Goal: Task Accomplishment & Management: Manage account settings

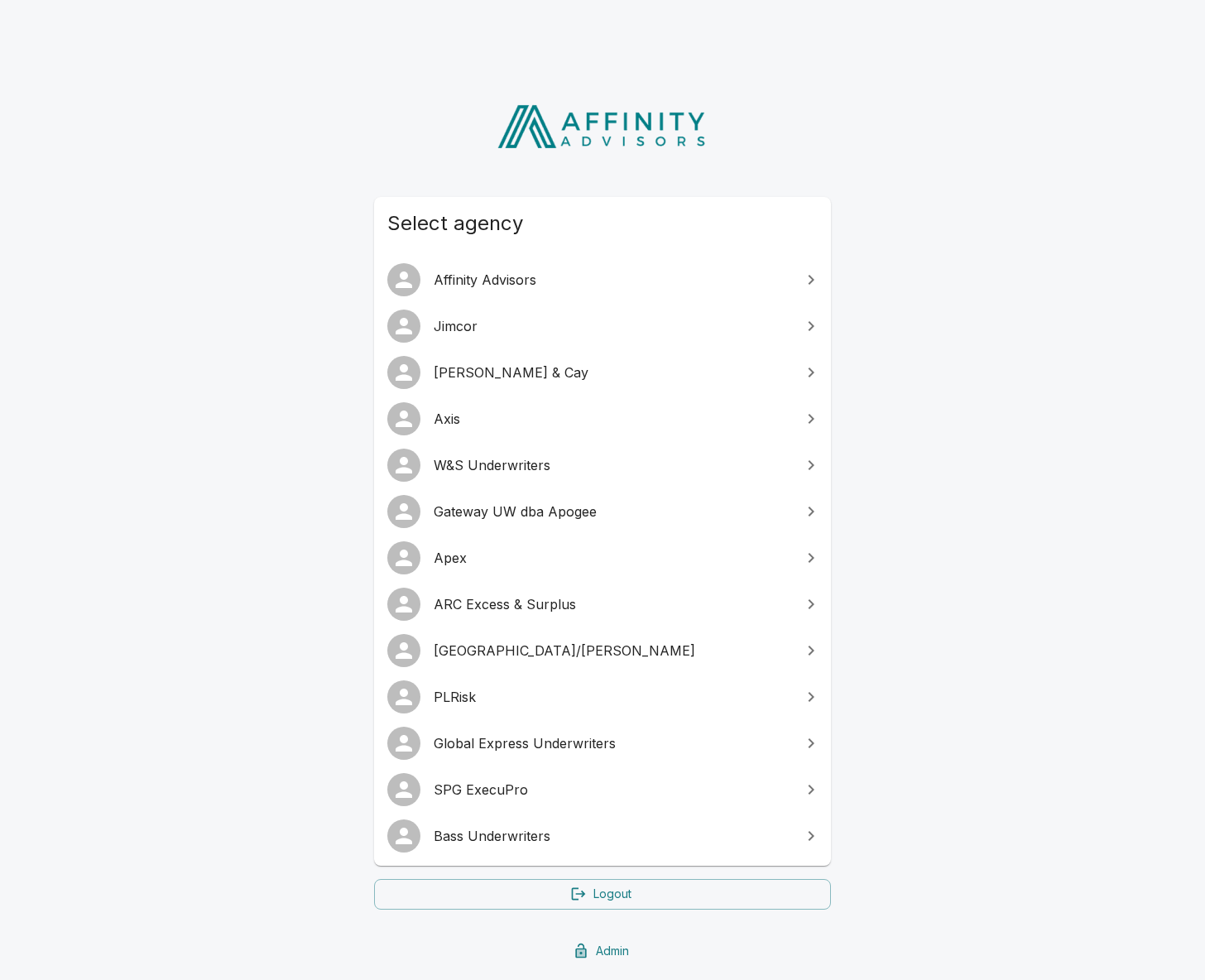
click at [632, 505] on span "Gateway UW dba Apogee" at bounding box center [612, 511] width 358 height 20
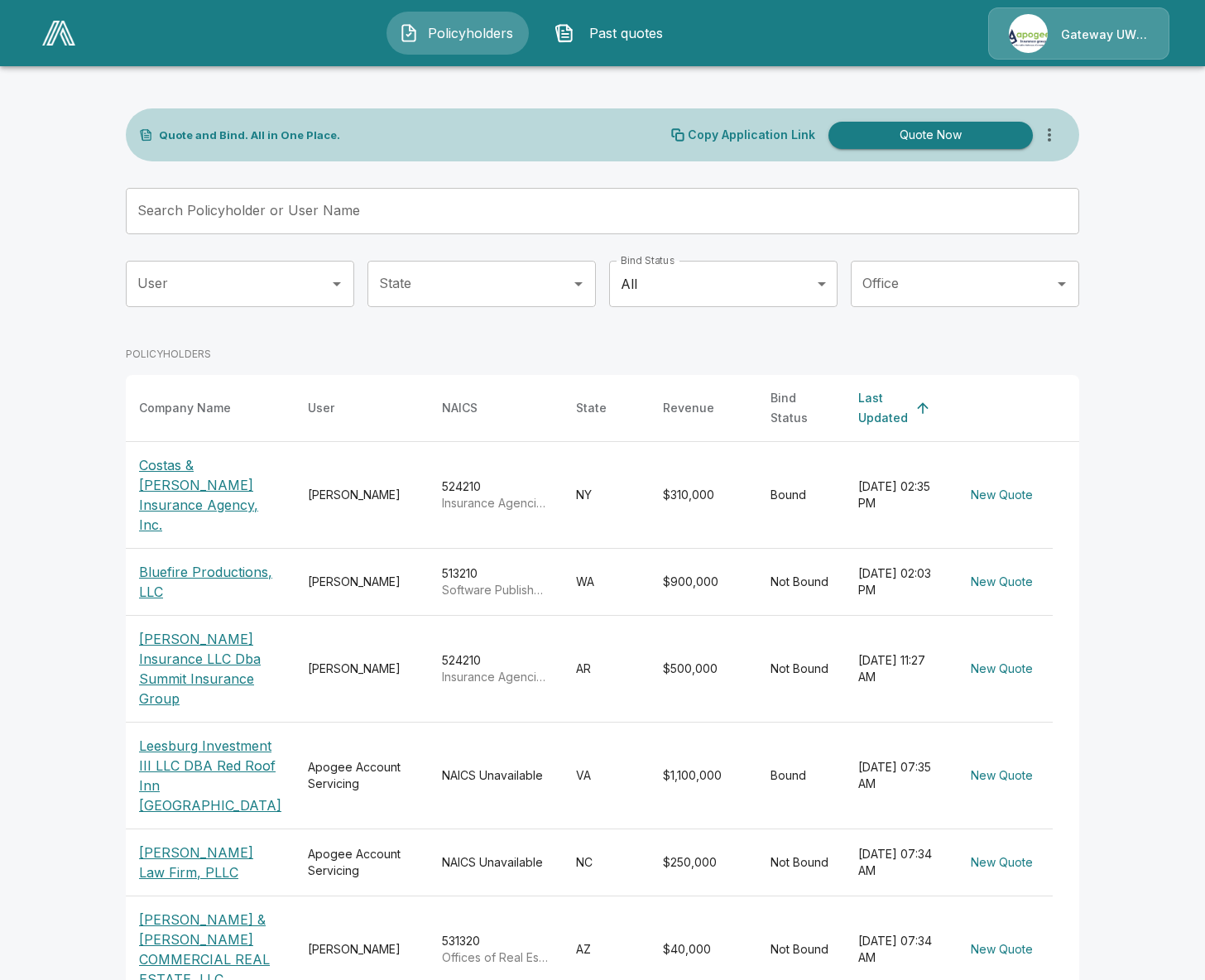
click at [59, 32] on img at bounding box center [59, 33] width 33 height 25
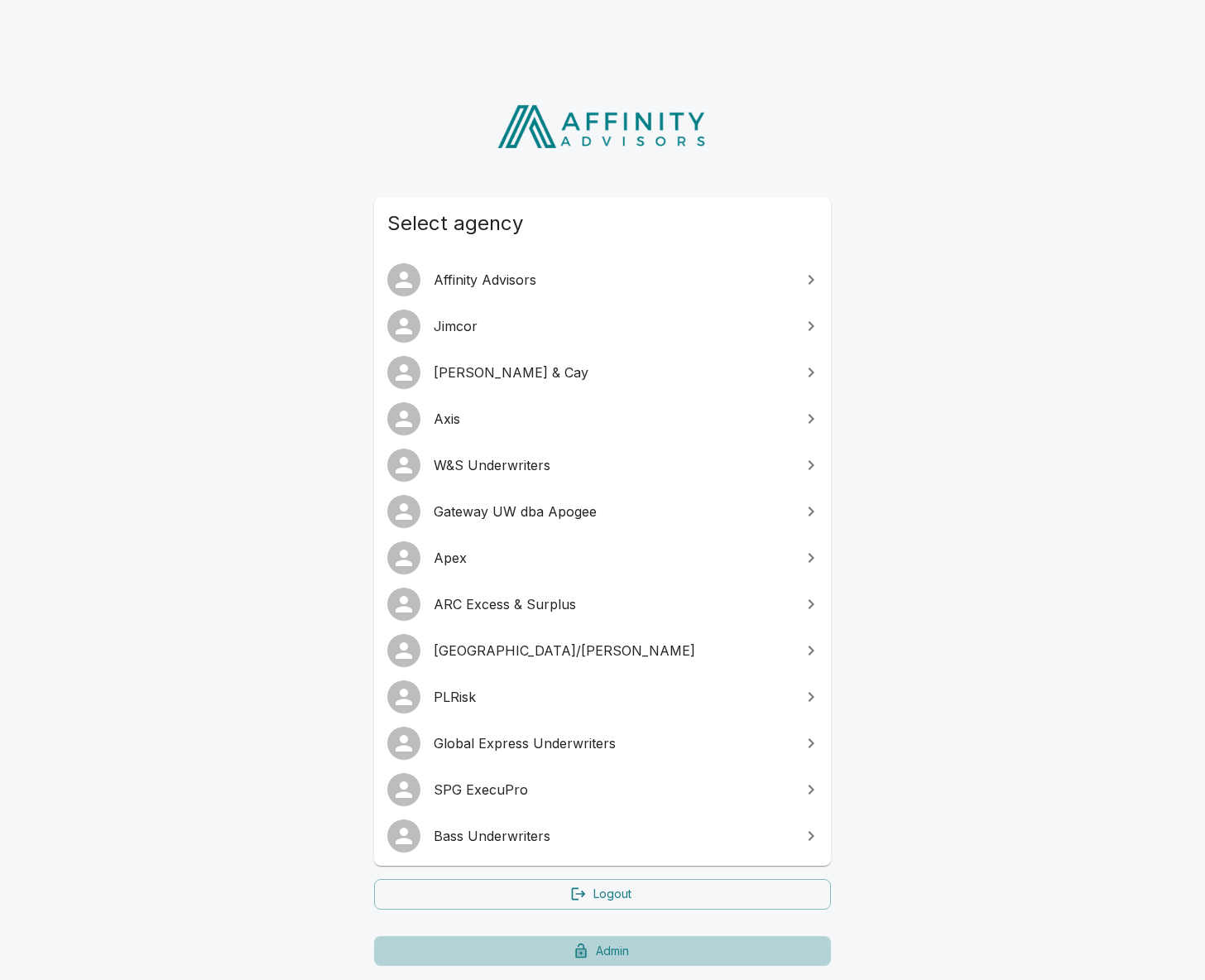
click at [608, 936] on link "Admin" at bounding box center [602, 952] width 457 height 30
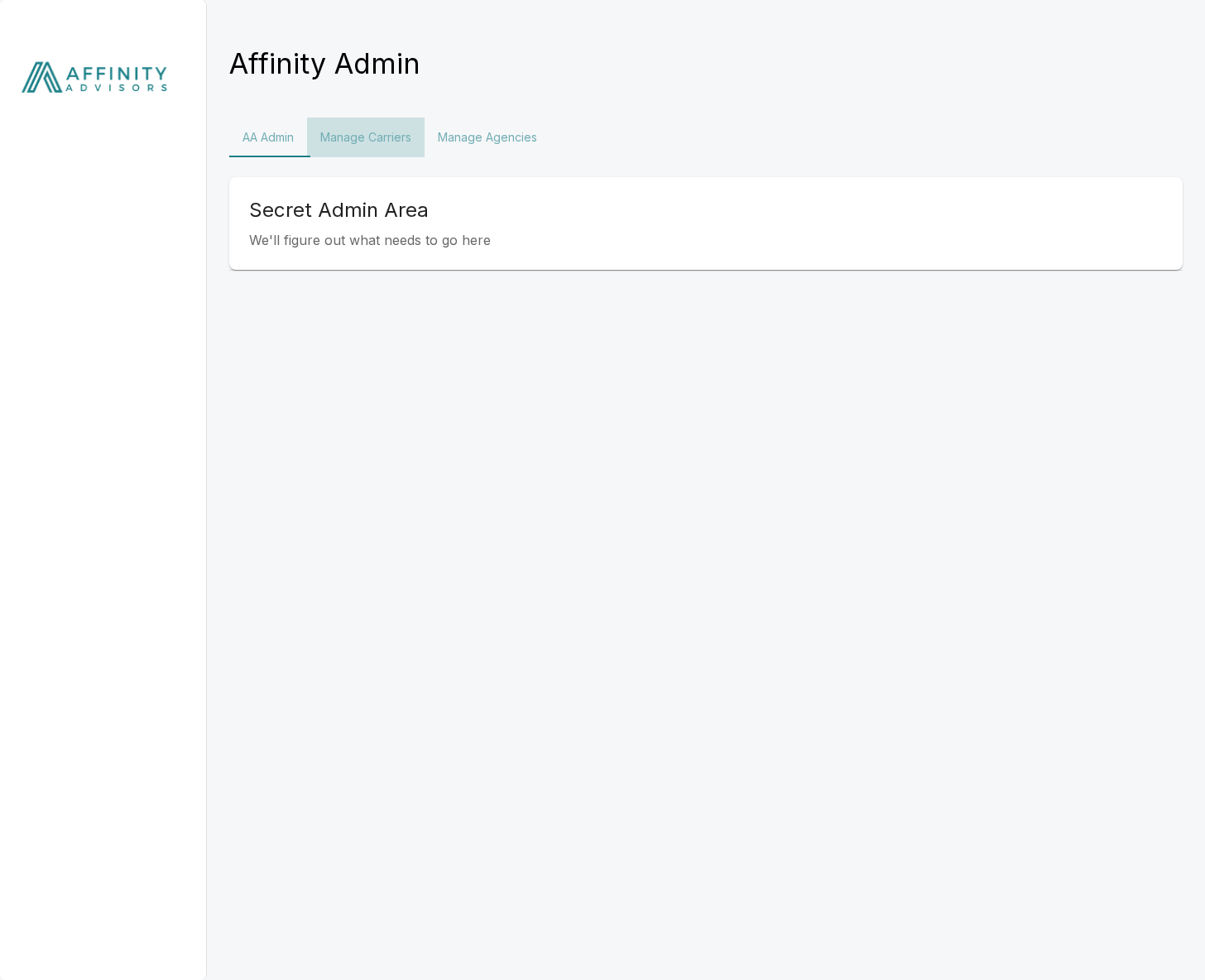
click at [402, 143] on button "Manage Carriers" at bounding box center [365, 137] width 117 height 40
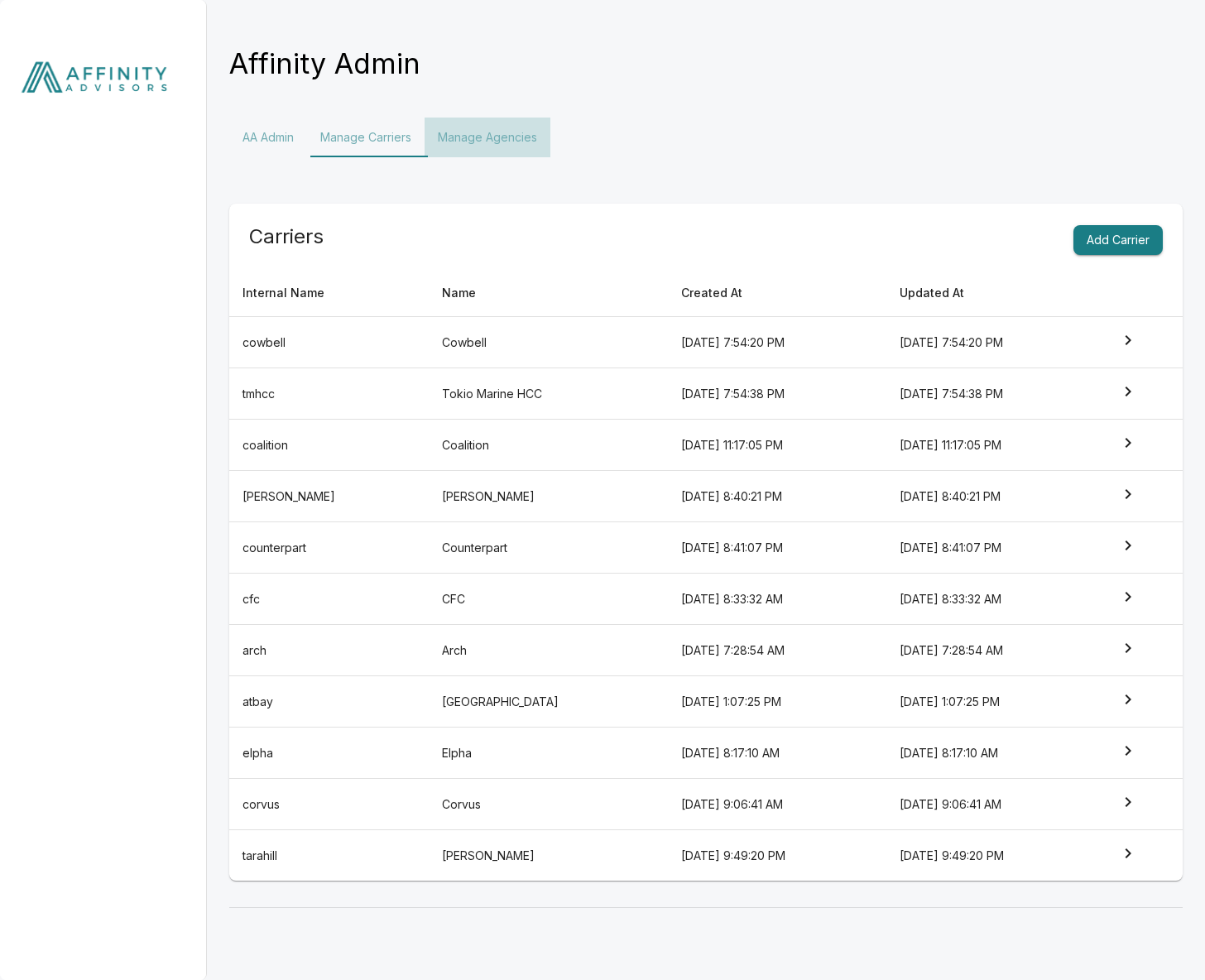
click at [475, 134] on button "Manage Agencies" at bounding box center [487, 137] width 126 height 40
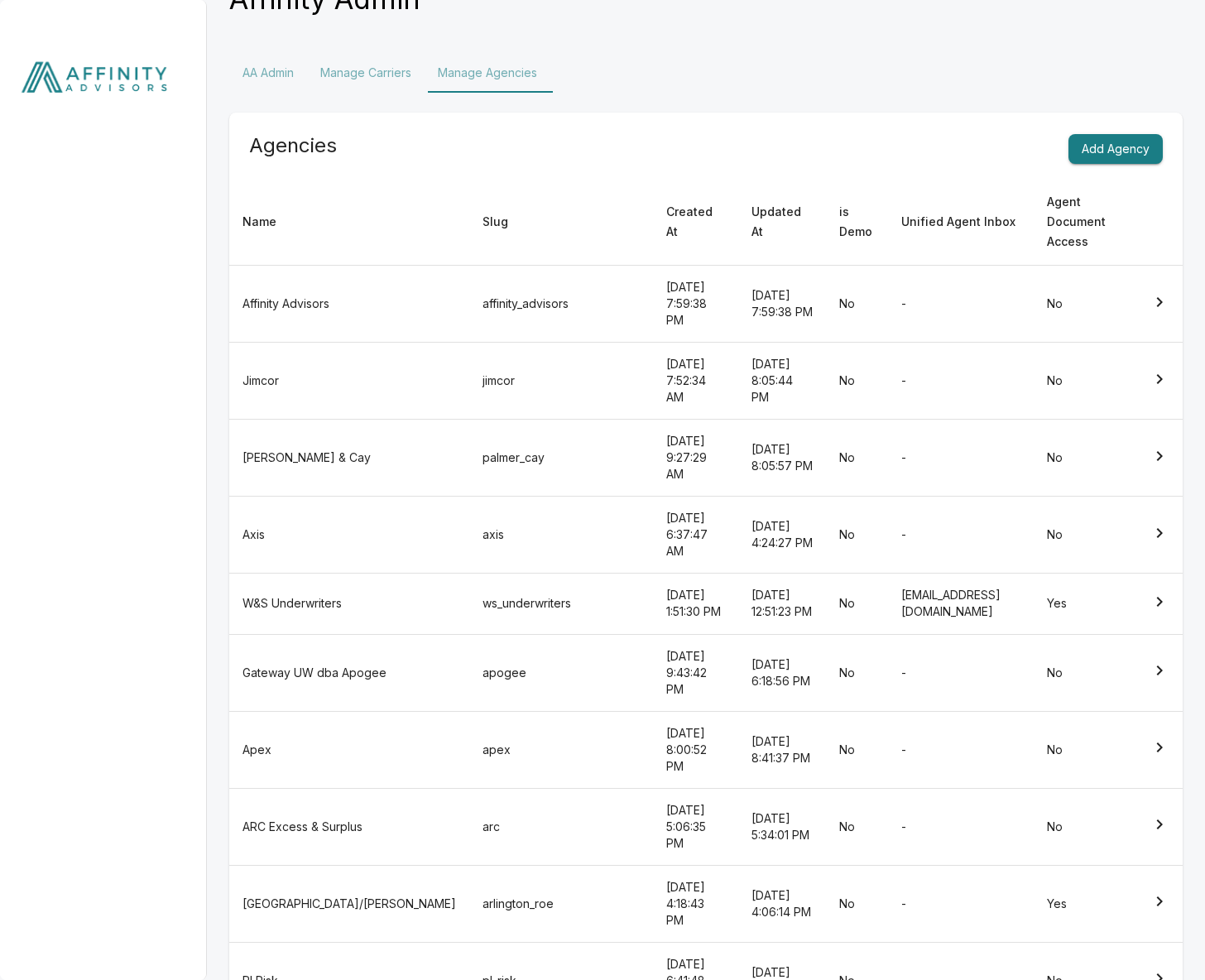
scroll to position [78, 0]
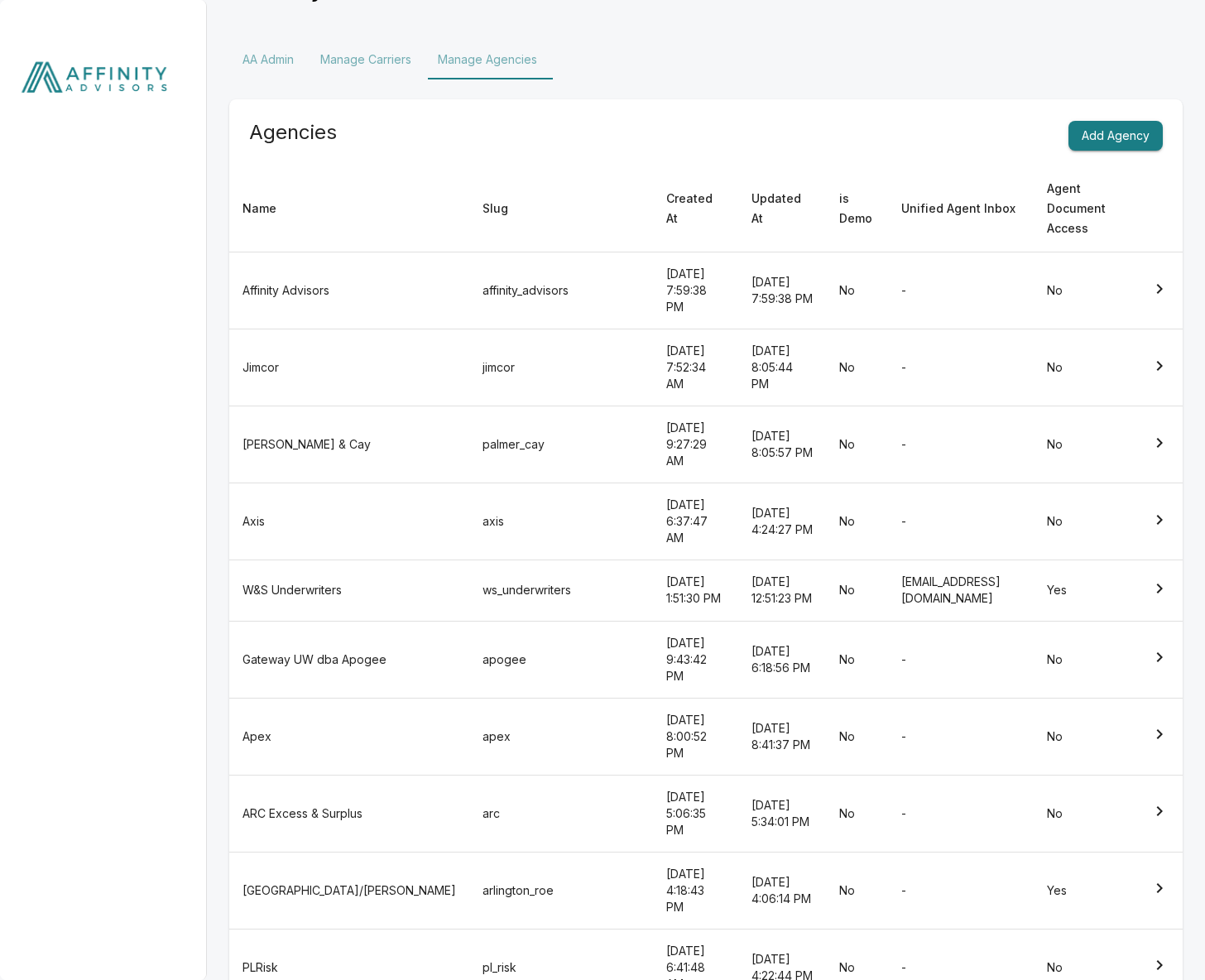
click at [481, 621] on td "apogee" at bounding box center [561, 659] width 184 height 77
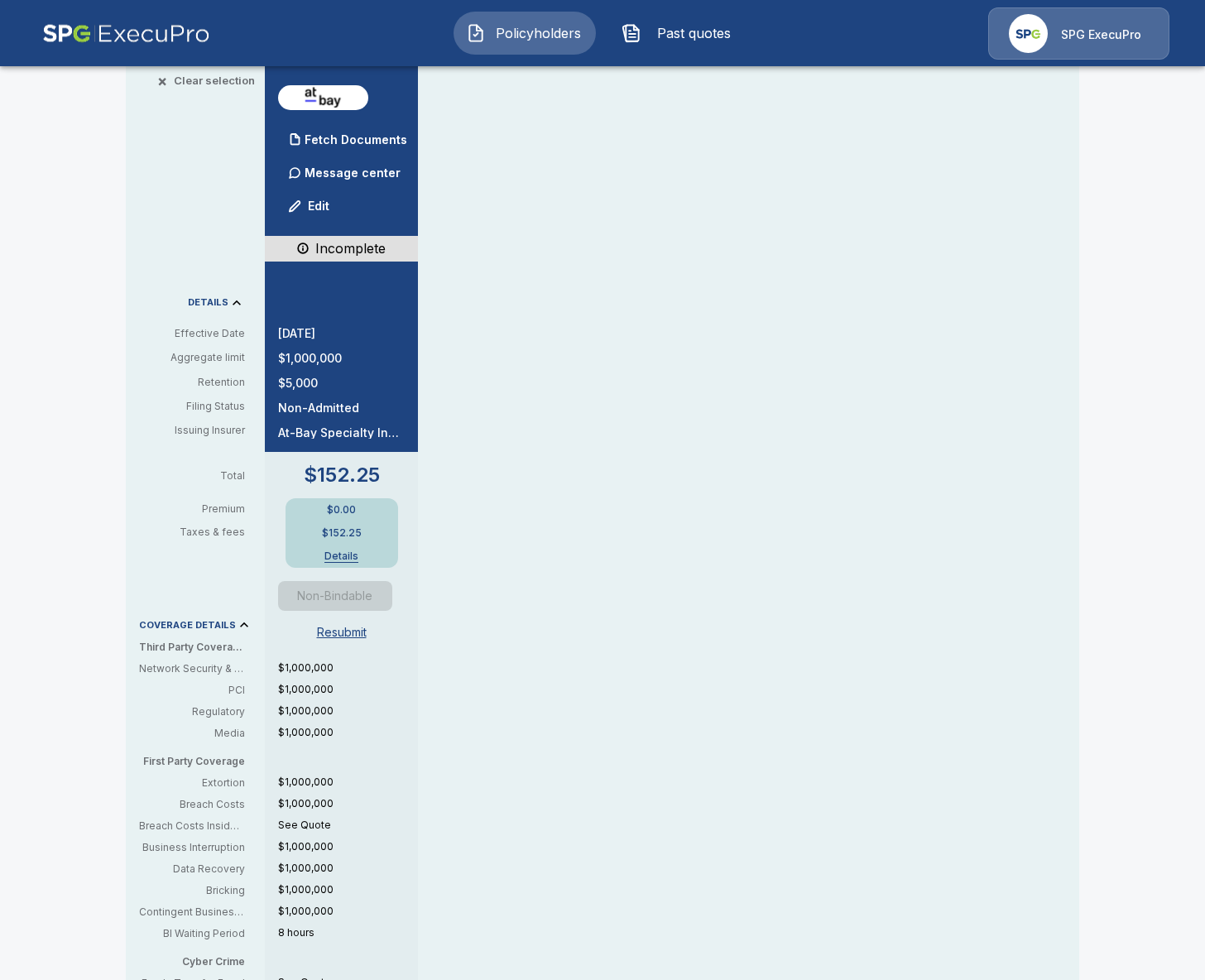
scroll to position [729, 0]
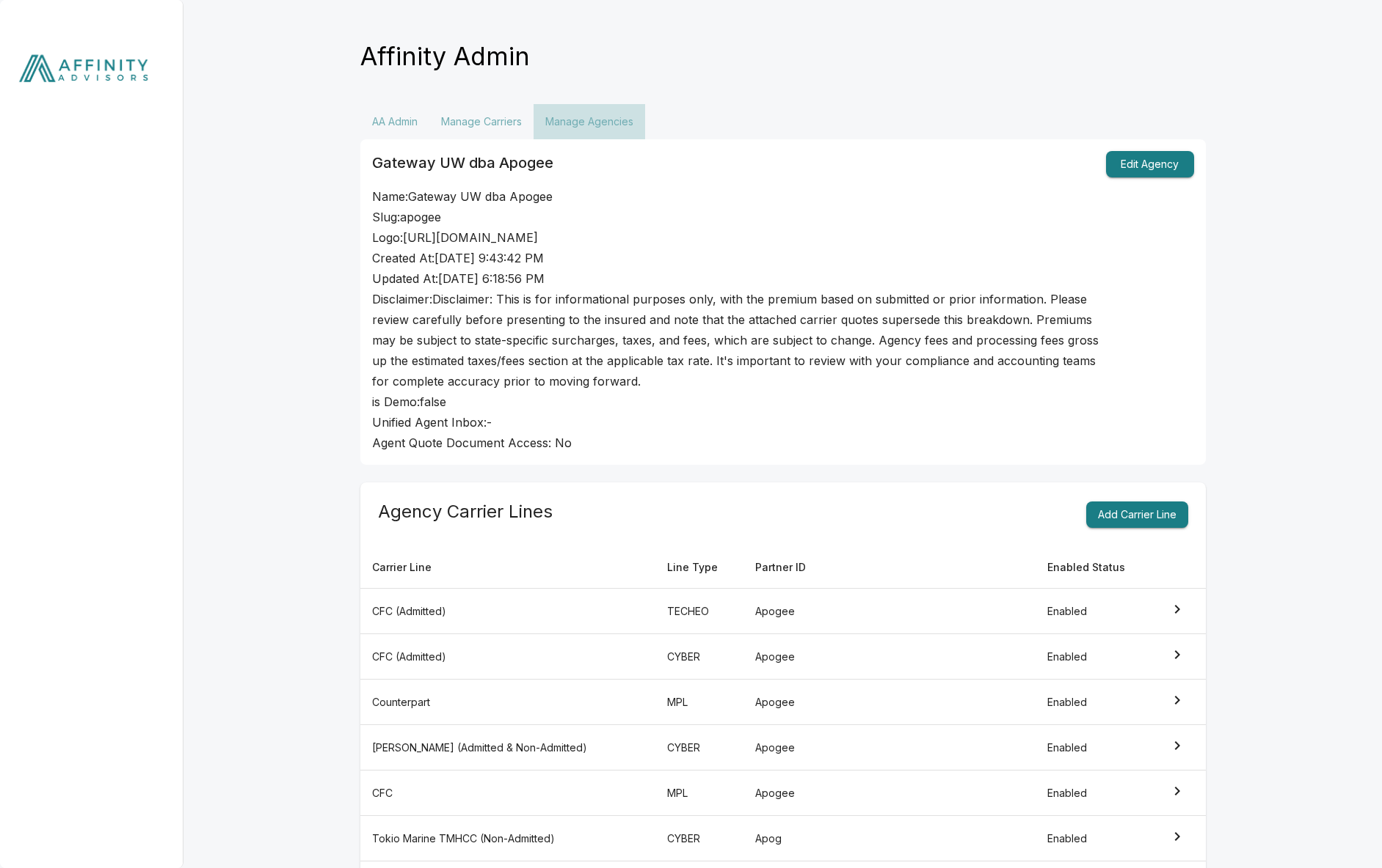
click at [566, 113] on button "Manage Agencies" at bounding box center [589, 122] width 112 height 35
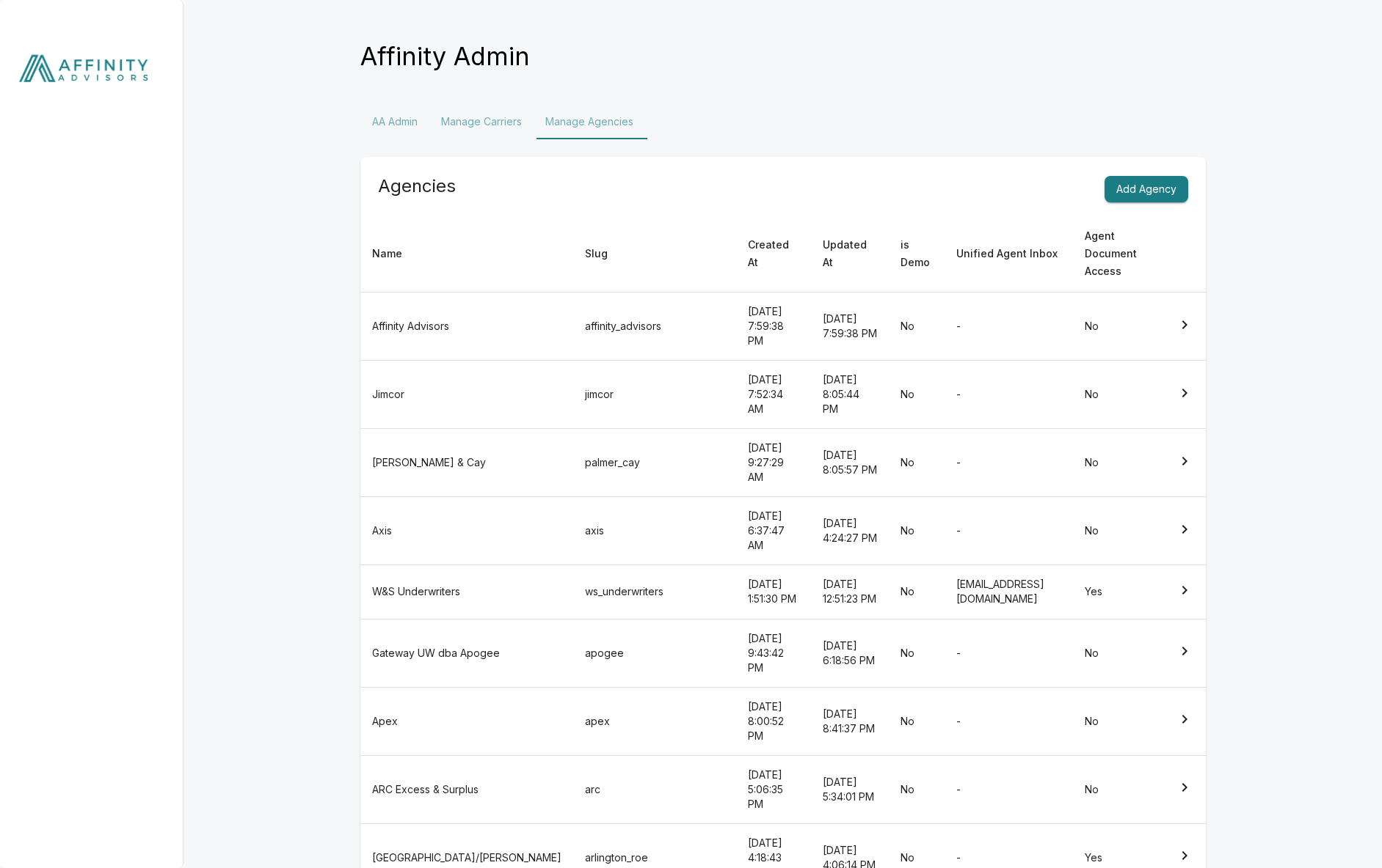
scroll to position [138, 0]
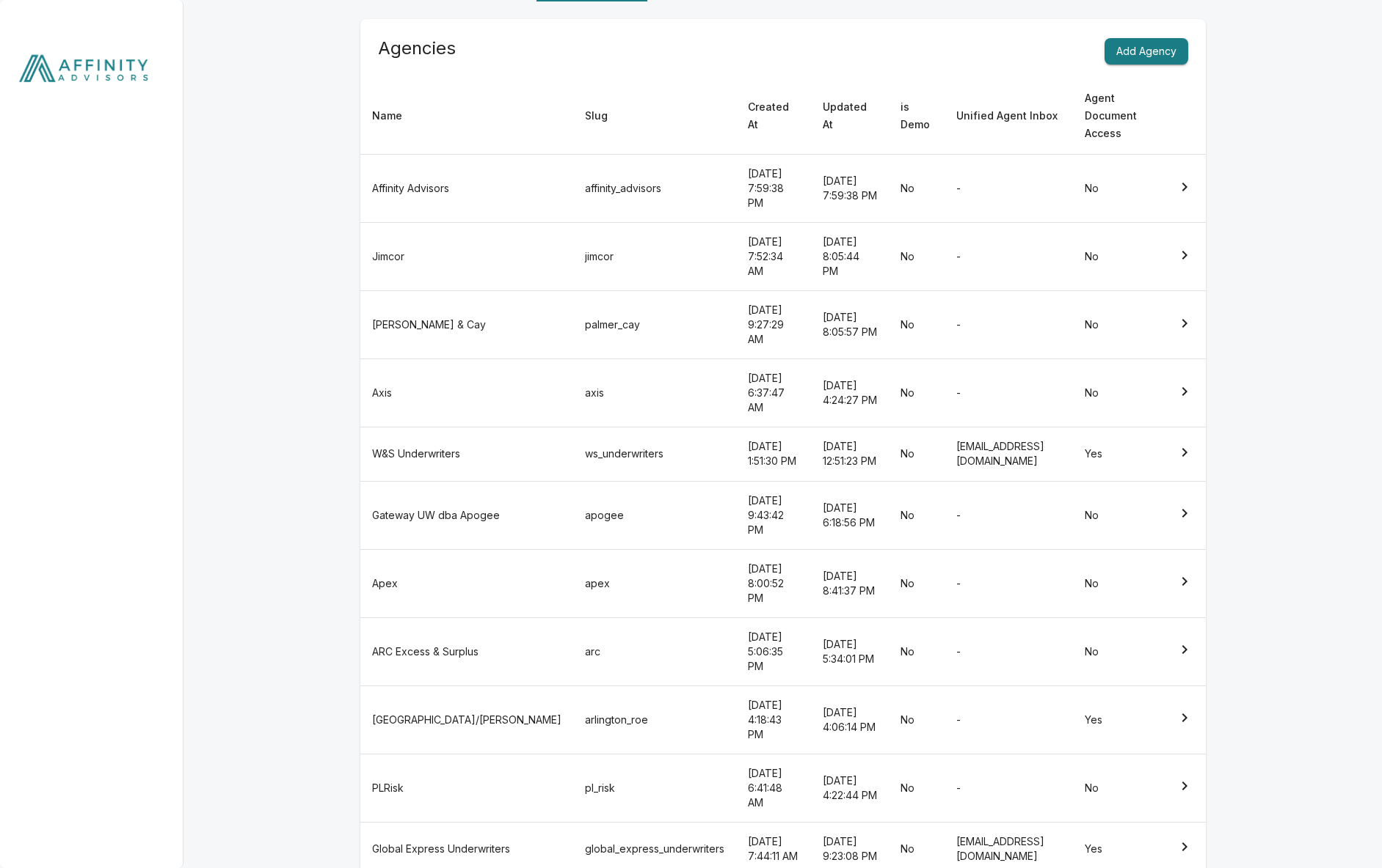
click at [112, 79] on img at bounding box center [91, 71] width 184 height 143
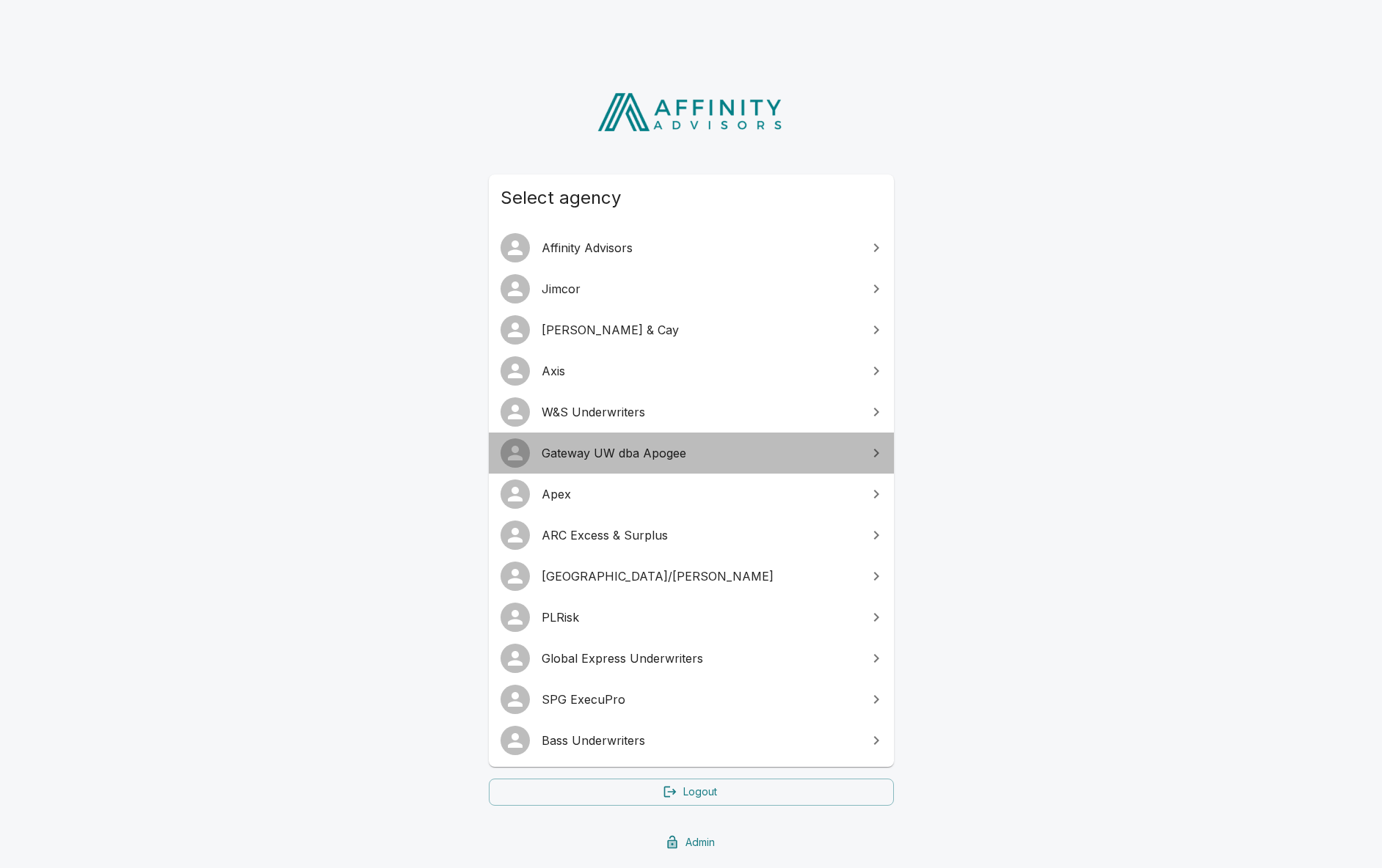
click at [684, 458] on span "Gateway UW dba Apogee" at bounding box center [700, 453] width 317 height 18
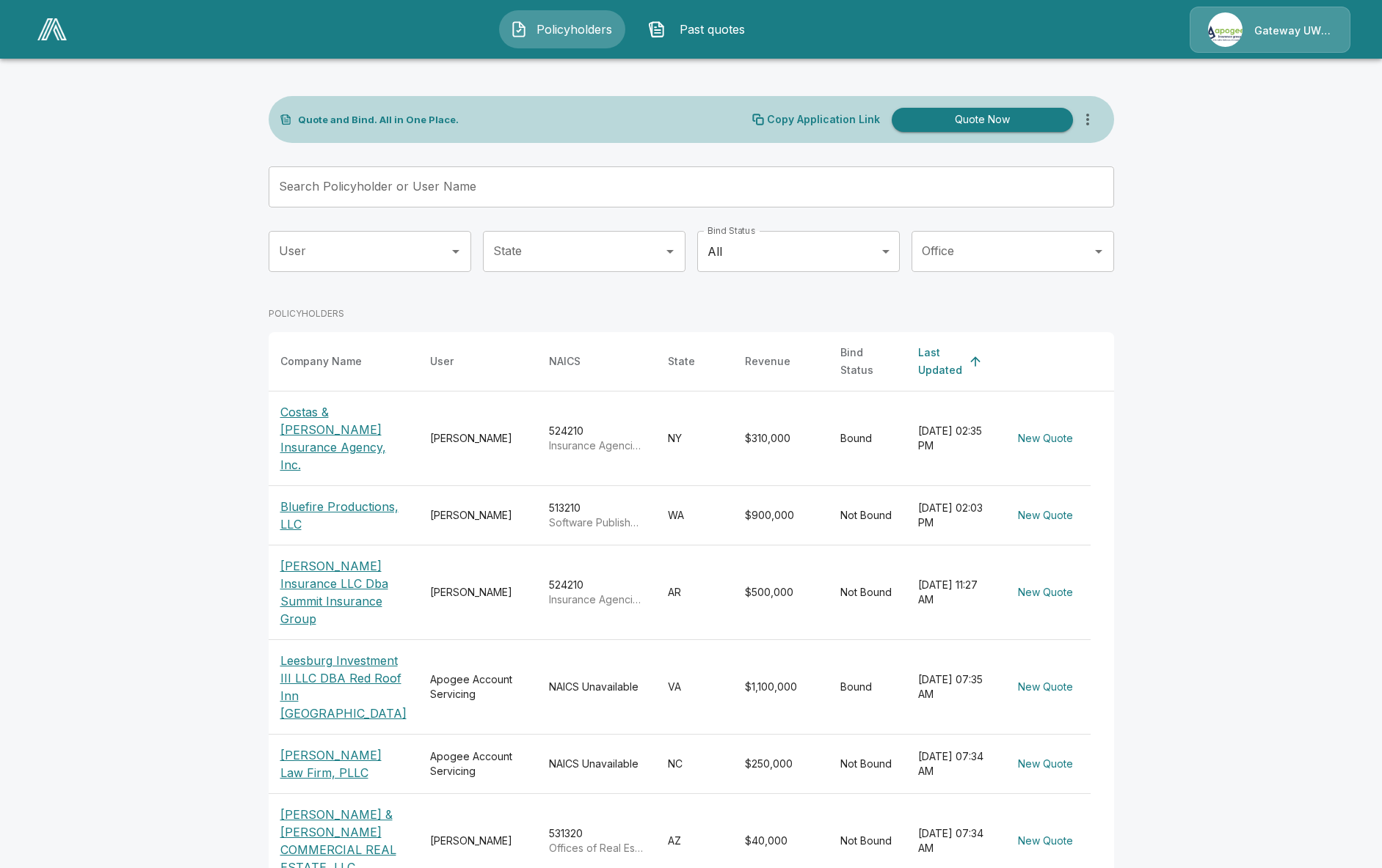
click at [1278, 41] on div "Gateway UW dba Apogee" at bounding box center [1270, 29] width 161 height 46
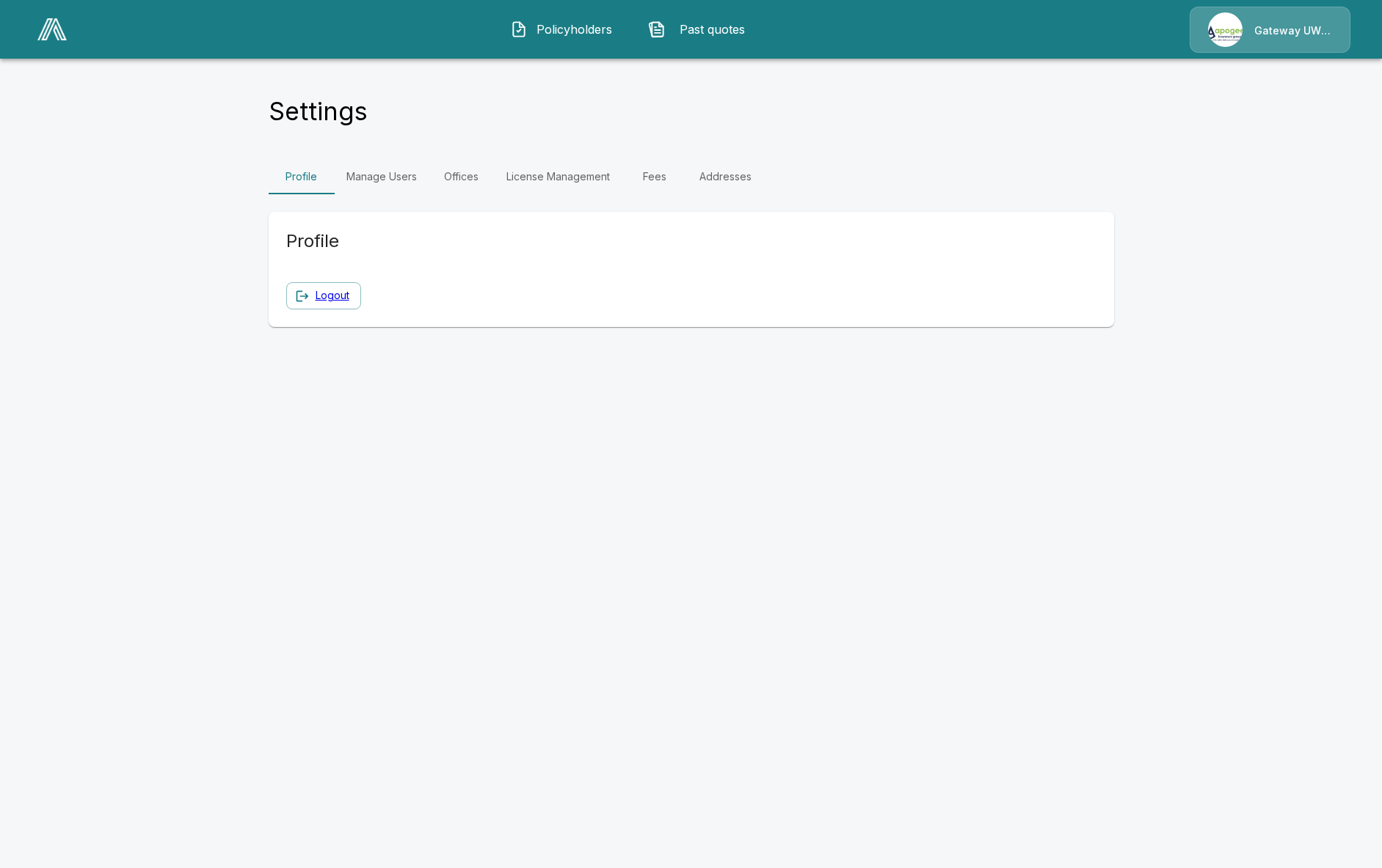
click at [425, 180] on link "Manage Users" at bounding box center [382, 177] width 94 height 35
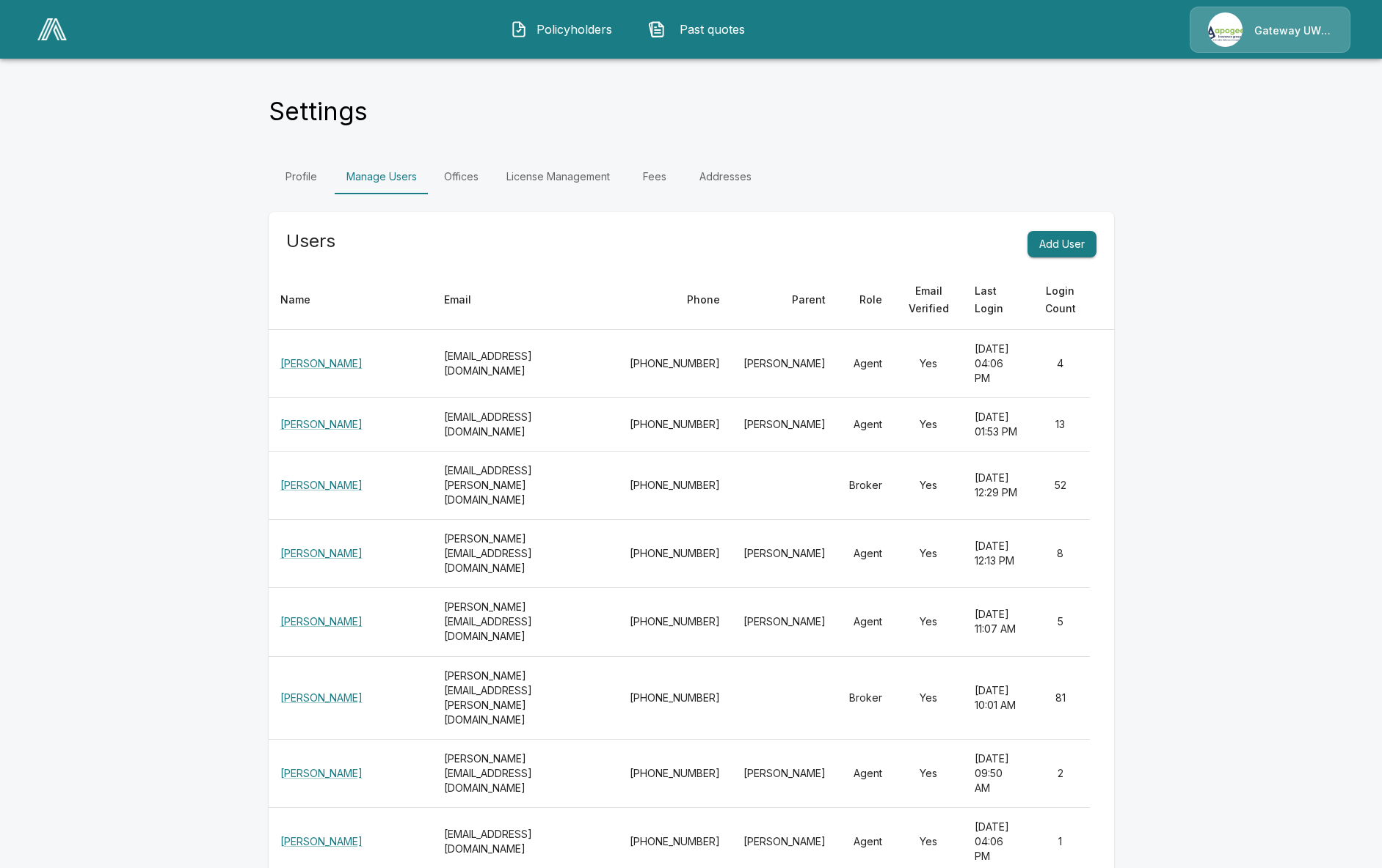
scroll to position [1355, 0]
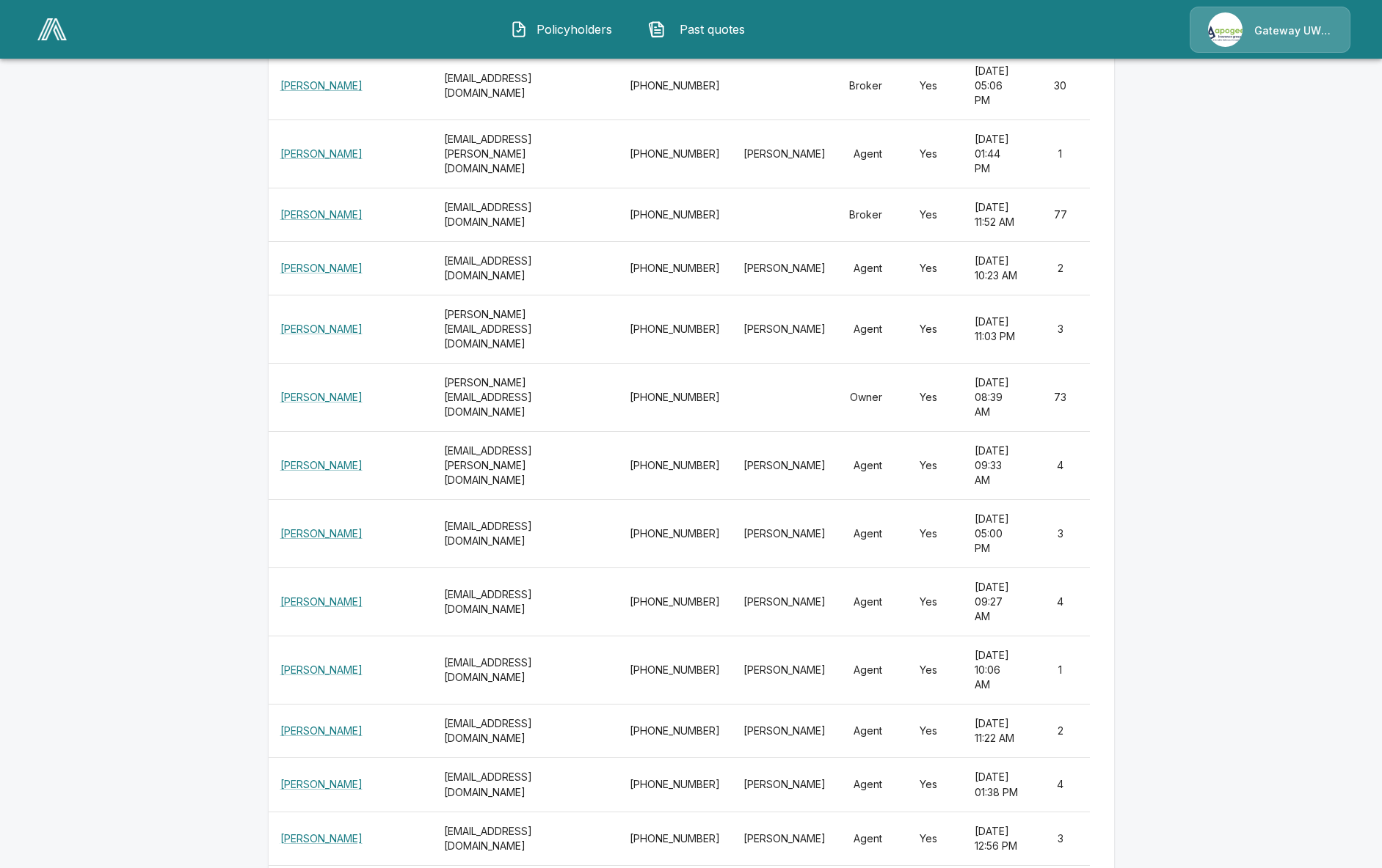
click at [432, 432] on th "[PERSON_NAME][EMAIL_ADDRESS][DOMAIN_NAME]" at bounding box center [509, 398] width 154 height 68
copy th "[PERSON_NAME][EMAIL_ADDRESS][DOMAIN_NAME]"
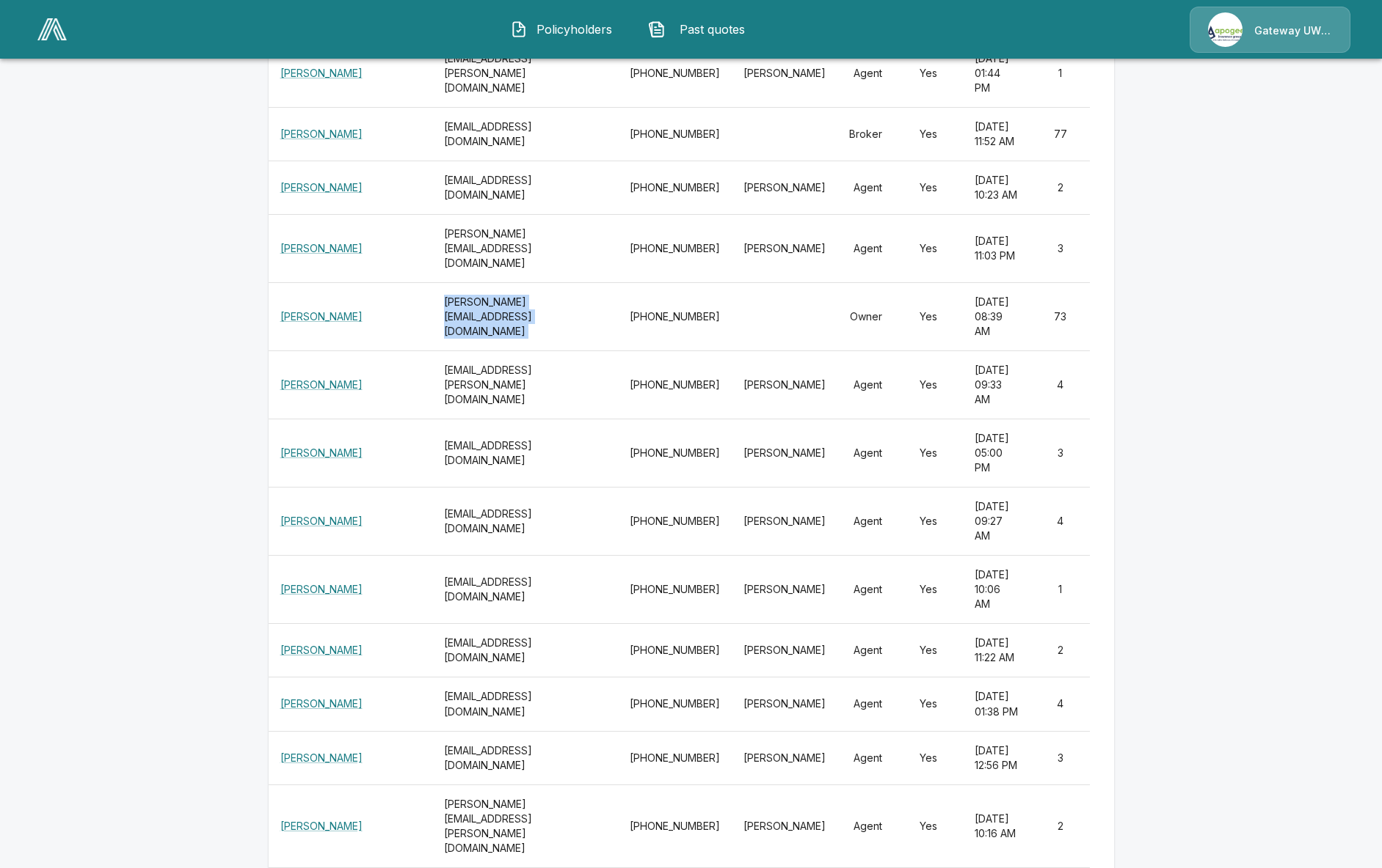
scroll to position [1440, 0]
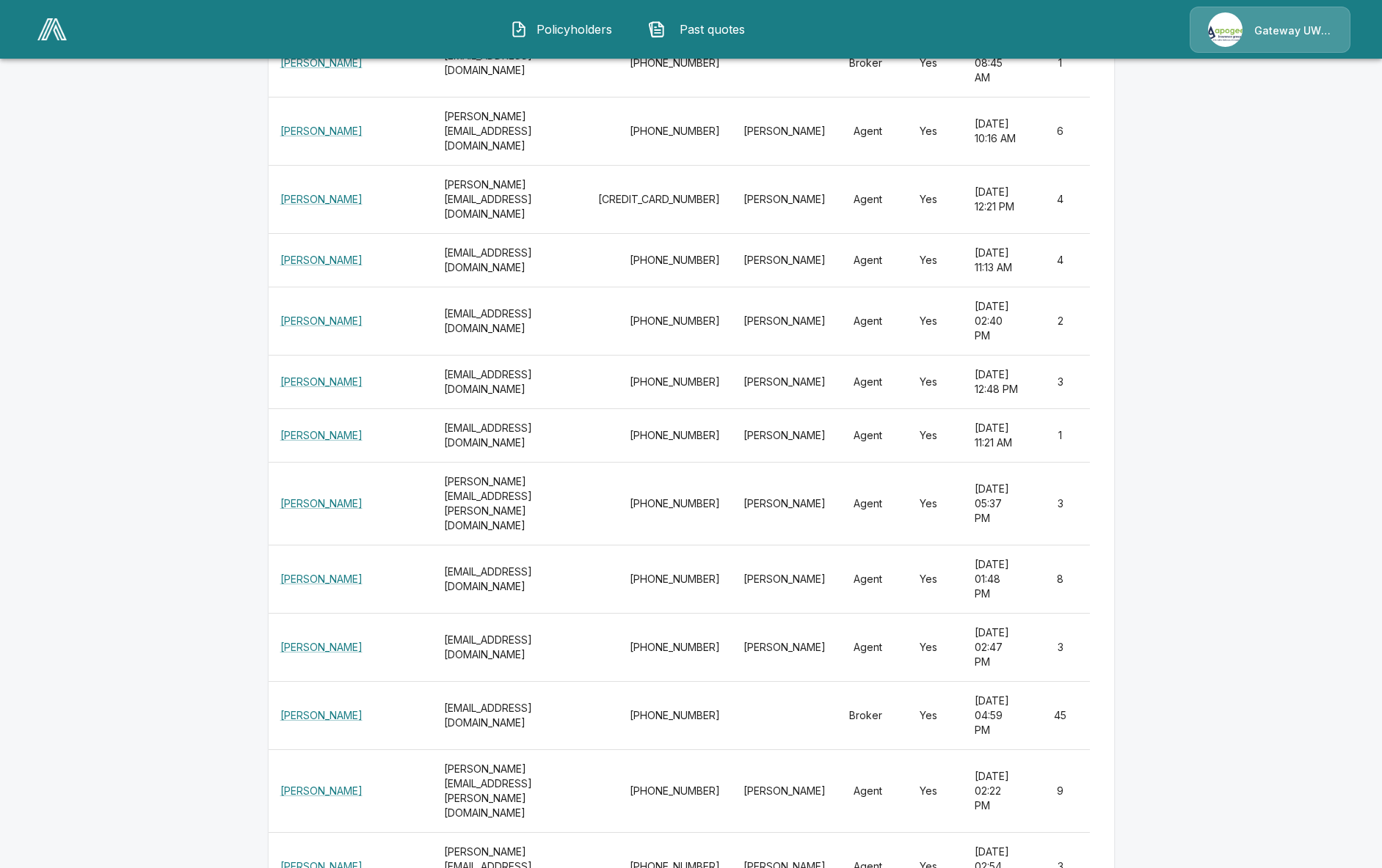
scroll to position [16890, 0]
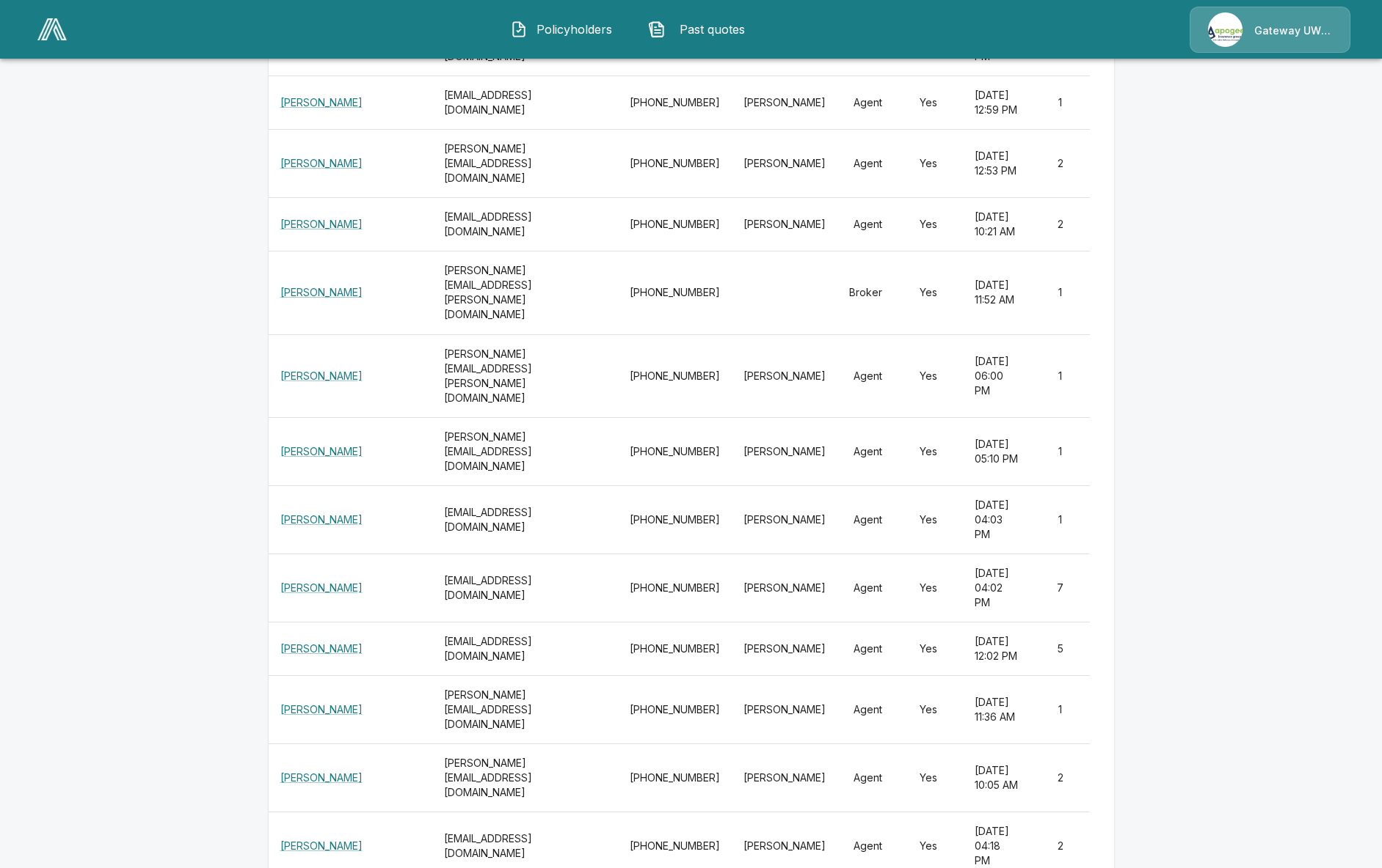
scroll to position [15012, 0]
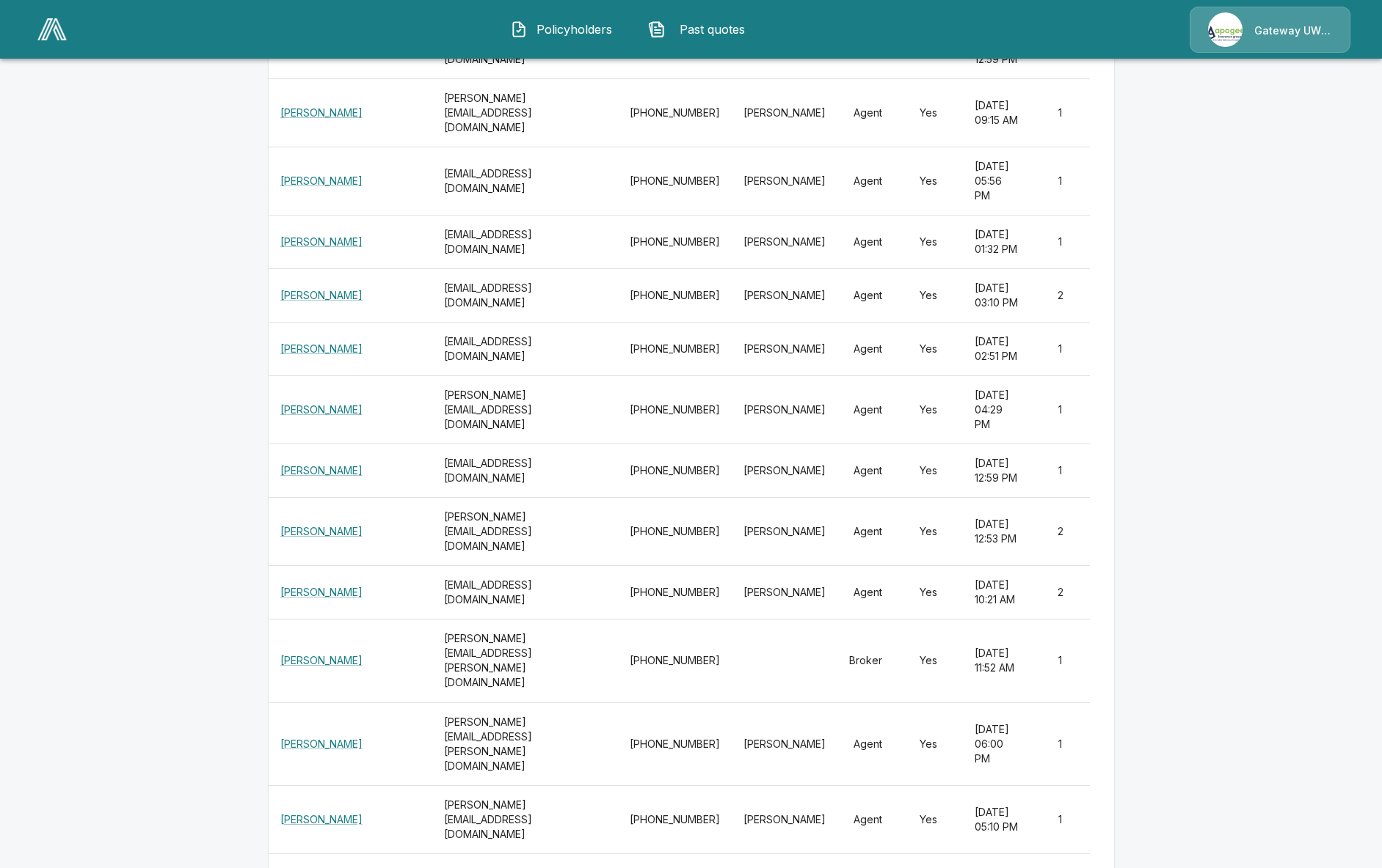
click at [41, 29] on img at bounding box center [52, 29] width 29 height 22
